Goal: Task Accomplishment & Management: Complete application form

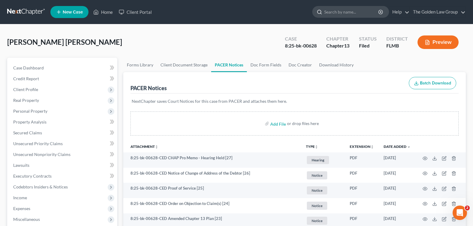
click at [336, 12] on input "search" at bounding box center [351, 11] width 55 height 11
type input "fox"
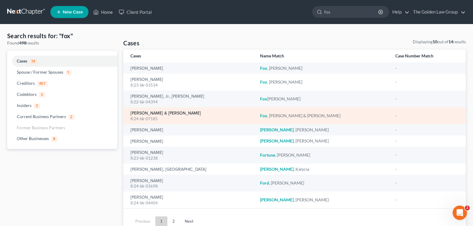
click at [139, 114] on link "[PERSON_NAME] & [PERSON_NAME]" at bounding box center [166, 113] width 71 height 4
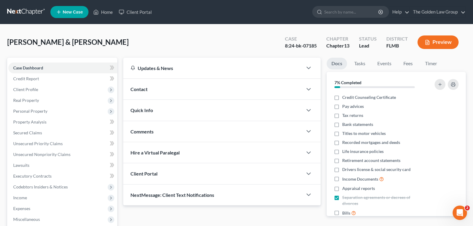
scroll to position [104, 0]
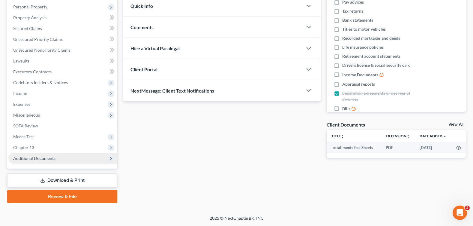
click at [33, 158] on span "Additional Documents" at bounding box center [34, 157] width 42 height 5
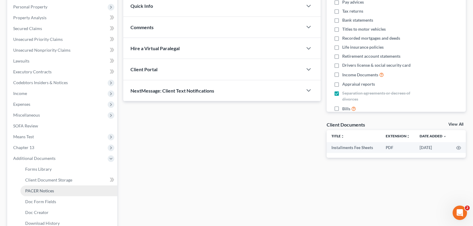
click at [45, 189] on span "PACER Notices" at bounding box center [39, 190] width 29 height 5
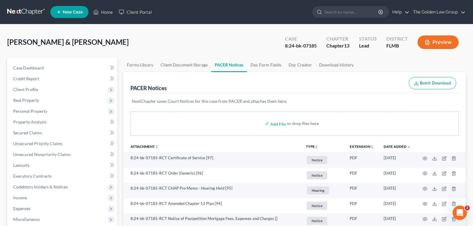
click at [232, 44] on div "[PERSON_NAME] & [PERSON_NAME] Upgraded Case 8:24-bk-07185 Chapter Chapter 13 St…" at bounding box center [236, 45] width 459 height 26
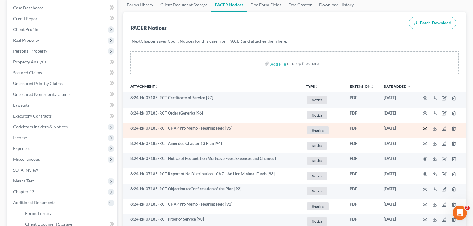
click at [424, 128] on icon "button" at bounding box center [425, 128] width 5 height 5
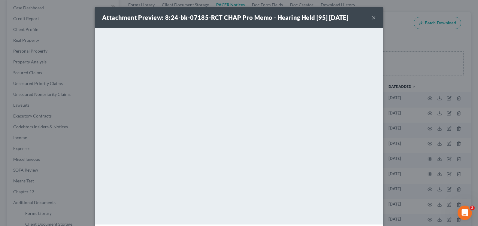
click at [372, 17] on button "×" at bounding box center [374, 17] width 4 height 7
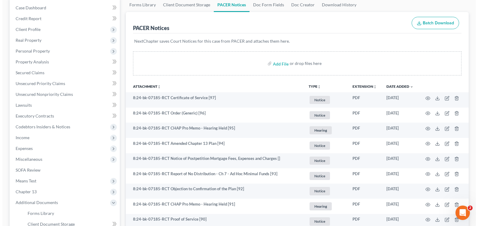
scroll to position [0, 0]
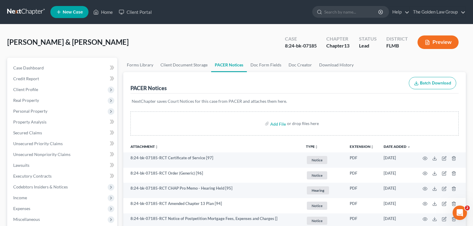
click at [259, 45] on div "[PERSON_NAME] & [PERSON_NAME] Upgraded Case 8:24-bk-07185 Chapter Chapter 13 St…" at bounding box center [236, 45] width 459 height 26
click at [348, 8] on input "search" at bounding box center [351, 11] width 55 height 11
click at [348, 12] on input "search" at bounding box center [351, 11] width 55 height 11
click at [333, 11] on input "search" at bounding box center [351, 11] width 55 height 11
type input "couture"
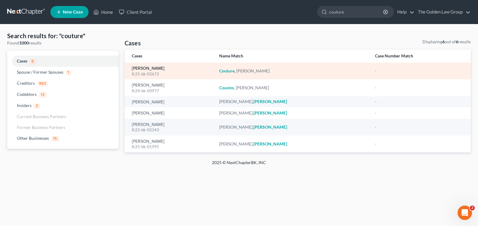
click at [155, 68] on link "[PERSON_NAME]" at bounding box center [148, 68] width 33 height 4
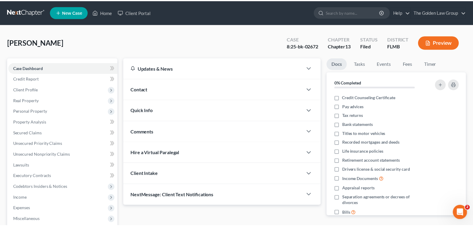
scroll to position [104, 0]
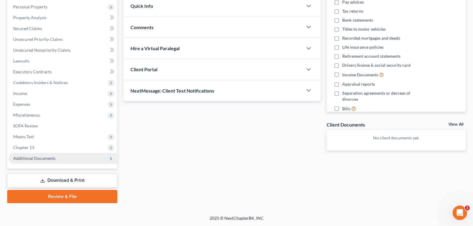
click at [44, 157] on span "Additional Documents" at bounding box center [34, 157] width 42 height 5
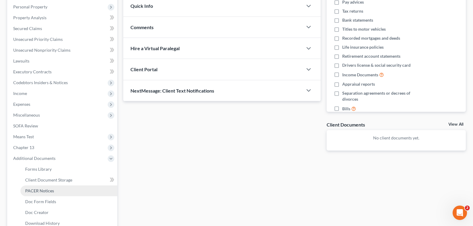
click at [45, 191] on span "PACER Notices" at bounding box center [39, 190] width 29 height 5
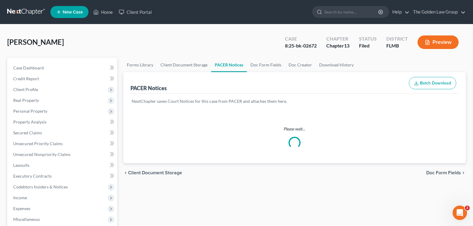
click at [169, 26] on div "[PERSON_NAME] Upgraded Case 8:25-bk-02672 Chapter Chapter 13 Status Filed Distr…" at bounding box center [236, 204] width 473 height 360
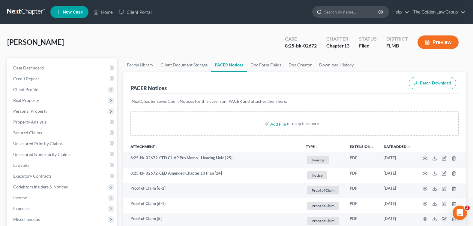
click at [346, 11] on input "search" at bounding box center [351, 11] width 55 height 11
type input "[PERSON_NAME]"
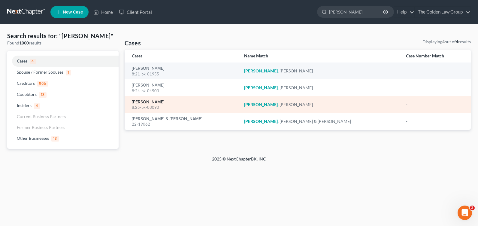
click at [148, 102] on link "[PERSON_NAME]" at bounding box center [148, 102] width 33 height 4
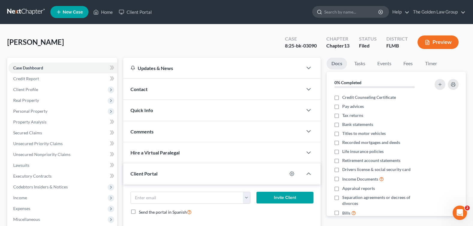
click at [342, 11] on input "search" at bounding box center [351, 11] width 55 height 11
click at [334, 14] on input "search" at bounding box center [351, 11] width 55 height 11
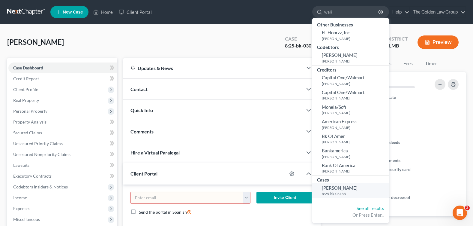
type input "wali"
click at [348, 186] on span "[PERSON_NAME]" at bounding box center [340, 187] width 36 height 5
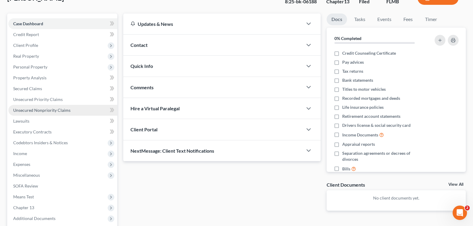
scroll to position [14, 0]
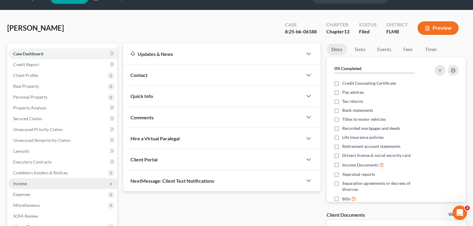
click at [50, 186] on span "Income" at bounding box center [62, 183] width 109 height 11
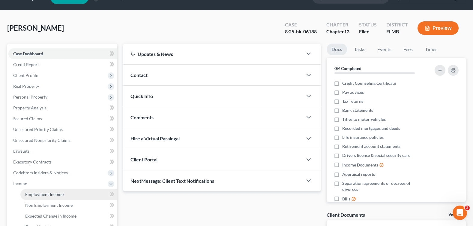
click at [55, 196] on span "Employment Income" at bounding box center [44, 194] width 38 height 5
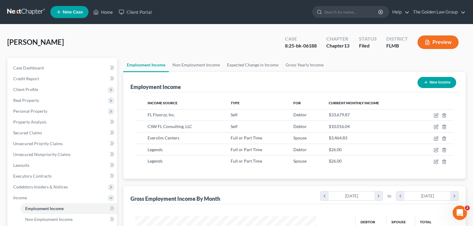
scroll to position [108, 193]
click at [197, 40] on div "[PERSON_NAME] Upgraded Case 8:25-bk-06188 Chapter Chapter 13 Status Filed Distr…" at bounding box center [236, 45] width 459 height 26
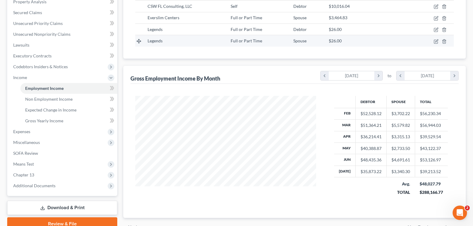
scroll to position [30, 0]
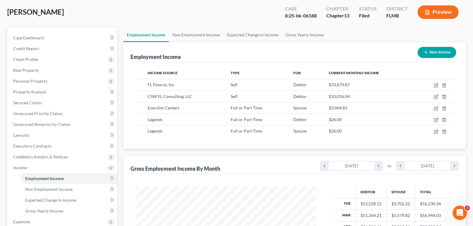
click at [155, 17] on div "[PERSON_NAME] Upgraded Case 8:25-bk-06188 Chapter Chapter 13 Status Filed Distr…" at bounding box center [236, 15] width 459 height 26
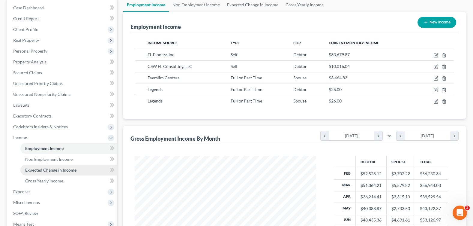
scroll to position [90, 0]
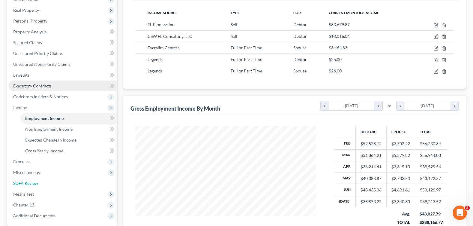
drag, startPoint x: 45, startPoint y: 180, endPoint x: 56, endPoint y: 178, distance: 11.1
click at [45, 181] on link "SOFA Review" at bounding box center [62, 183] width 109 height 11
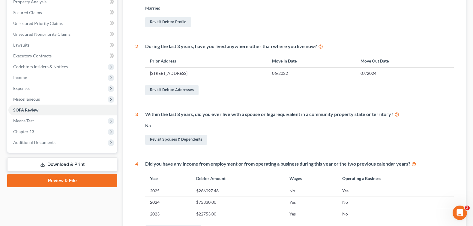
scroll to position [30, 0]
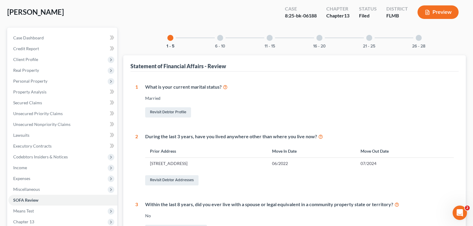
click at [220, 42] on div "6 - 10" at bounding box center [220, 38] width 20 height 20
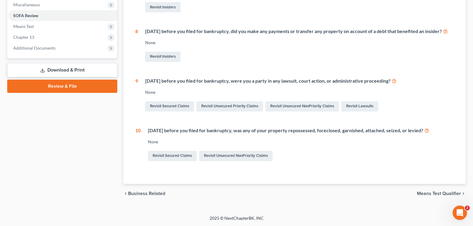
scroll to position [59, 0]
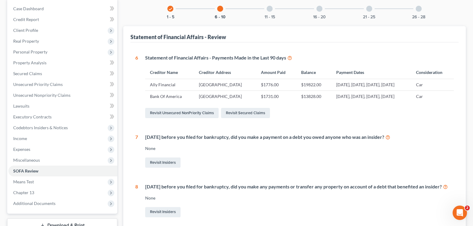
click at [272, 10] on div at bounding box center [270, 9] width 6 height 6
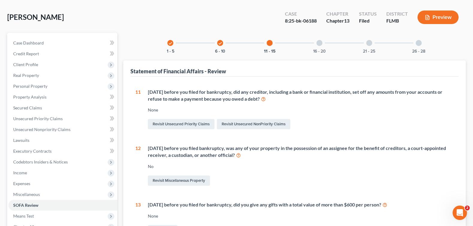
scroll to position [0, 0]
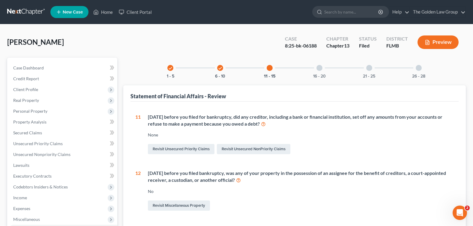
click at [319, 69] on div at bounding box center [320, 68] width 6 height 6
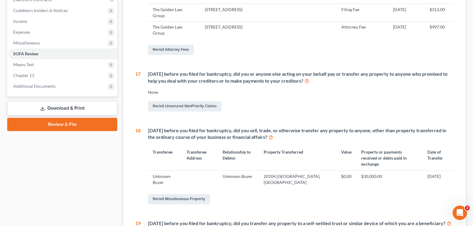
scroll to position [56, 0]
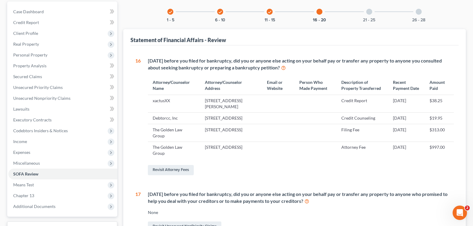
click at [368, 13] on div at bounding box center [369, 12] width 6 height 6
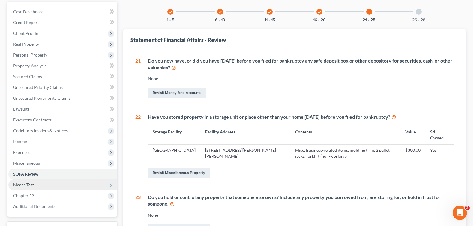
click at [66, 183] on span "Means Test" at bounding box center [62, 184] width 109 height 11
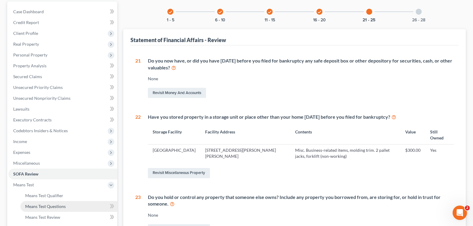
click at [67, 204] on link "Means Test Questions" at bounding box center [68, 206] width 97 height 11
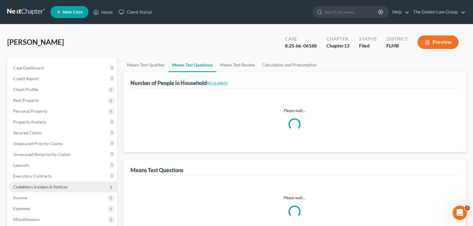
select select "1"
select select "60"
select select "2"
select select "1"
select select "3"
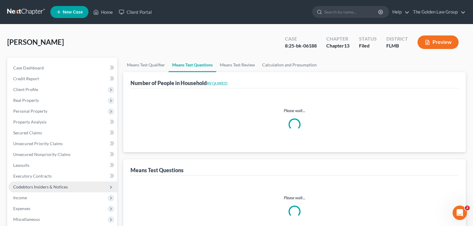
select select "4"
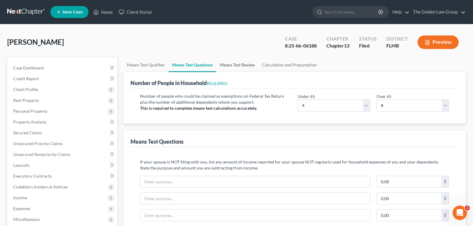
click at [238, 65] on link "Means Test Review" at bounding box center [237, 65] width 42 height 14
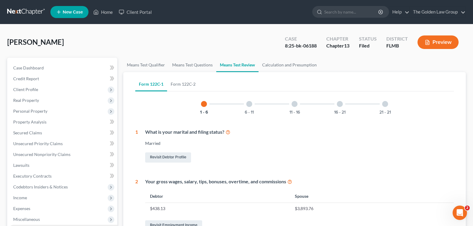
scroll to position [150, 0]
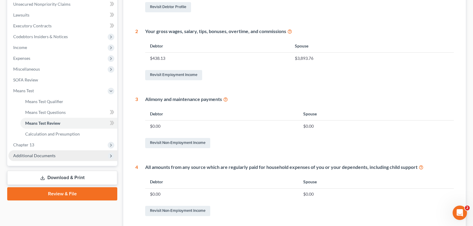
click at [36, 153] on span "Additional Documents" at bounding box center [34, 155] width 42 height 5
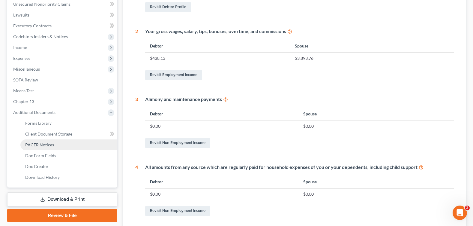
click at [59, 147] on link "PACER Notices" at bounding box center [68, 144] width 97 height 11
